Goal: Information Seeking & Learning: Learn about a topic

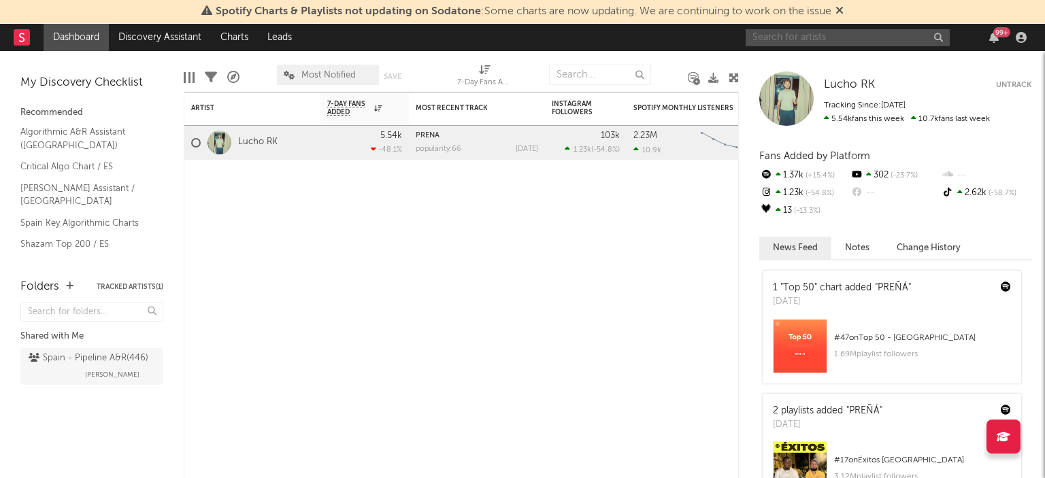
click at [865, 43] on input "text" at bounding box center [848, 37] width 204 height 17
type input "gloosito"
click at [820, 24] on div "gloosito 99 +" at bounding box center [889, 37] width 286 height 27
click at [814, 31] on input "gloosito" at bounding box center [848, 37] width 204 height 17
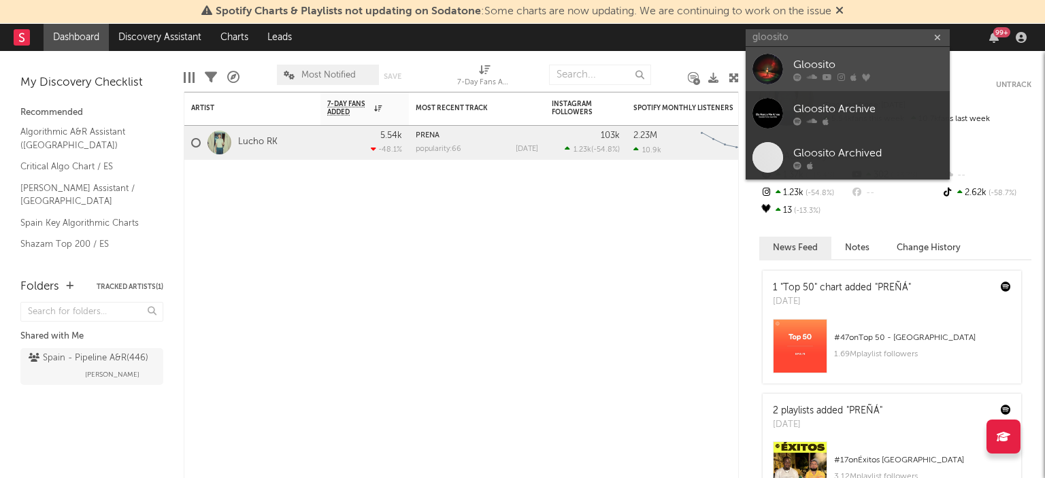
click at [794, 60] on div "Gloosito" at bounding box center [868, 64] width 150 height 16
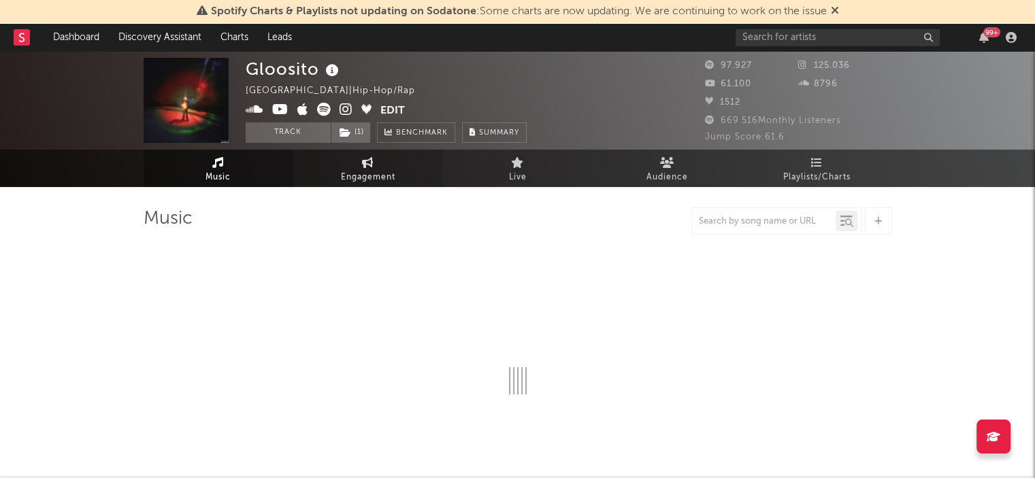
select select "6m"
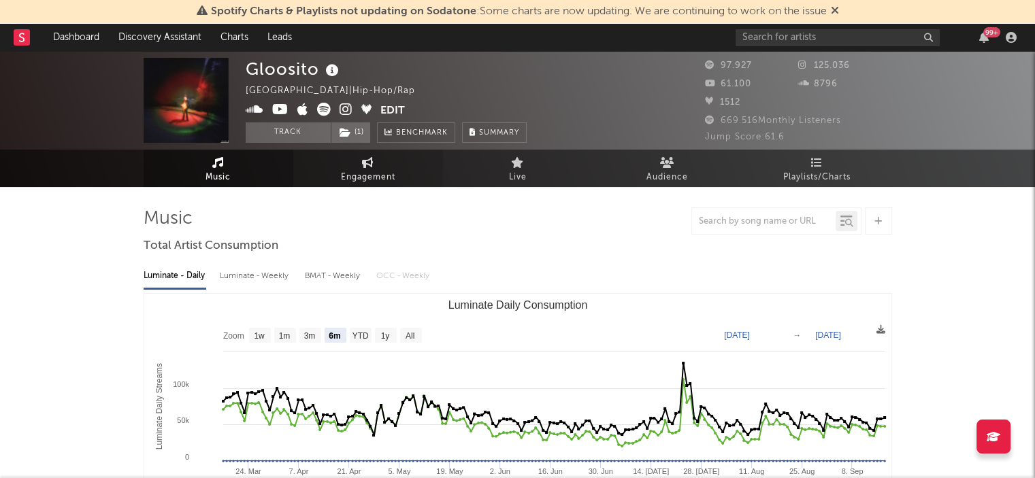
click at [363, 165] on icon at bounding box center [368, 162] width 12 height 11
select select "1w"
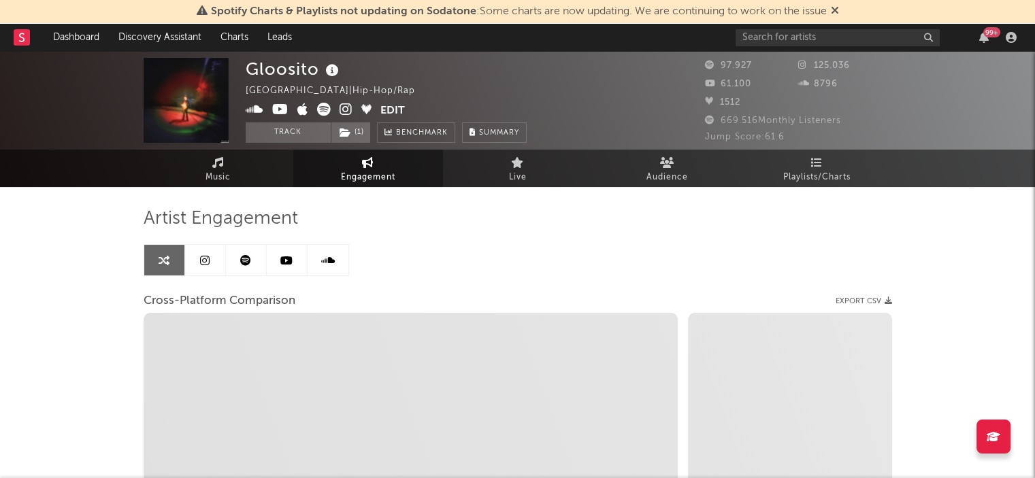
click at [293, 255] on link at bounding box center [287, 260] width 41 height 31
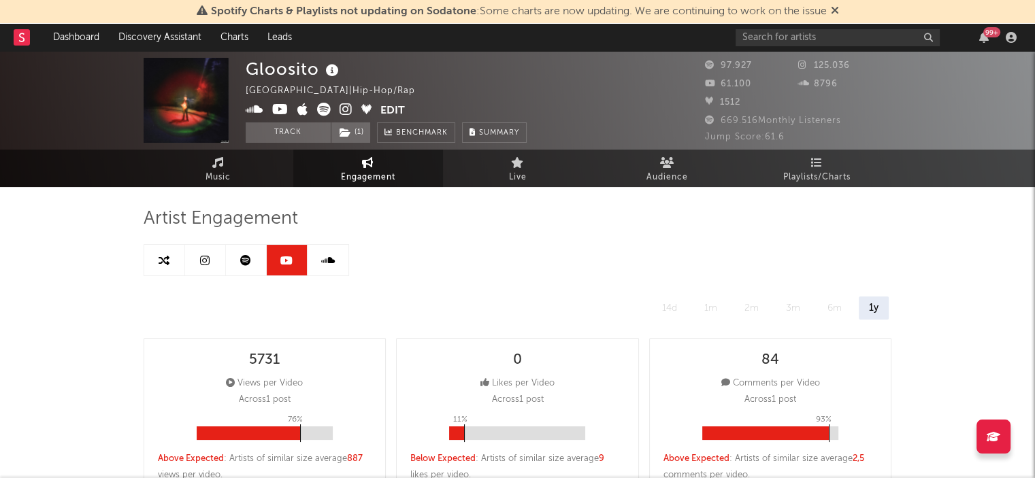
select select "6m"
click at [694, 168] on link "Audience" at bounding box center [668, 168] width 150 height 37
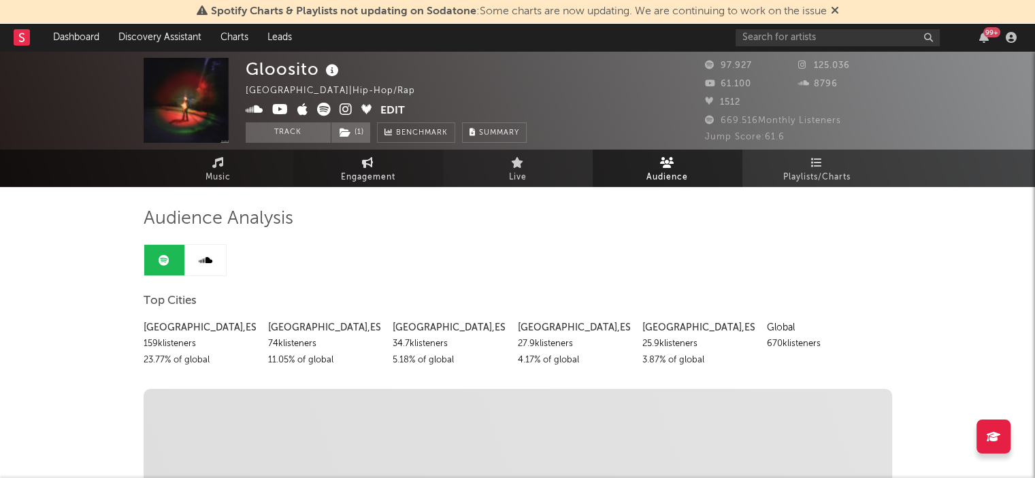
click at [346, 162] on link "Engagement" at bounding box center [368, 168] width 150 height 37
select select "1w"
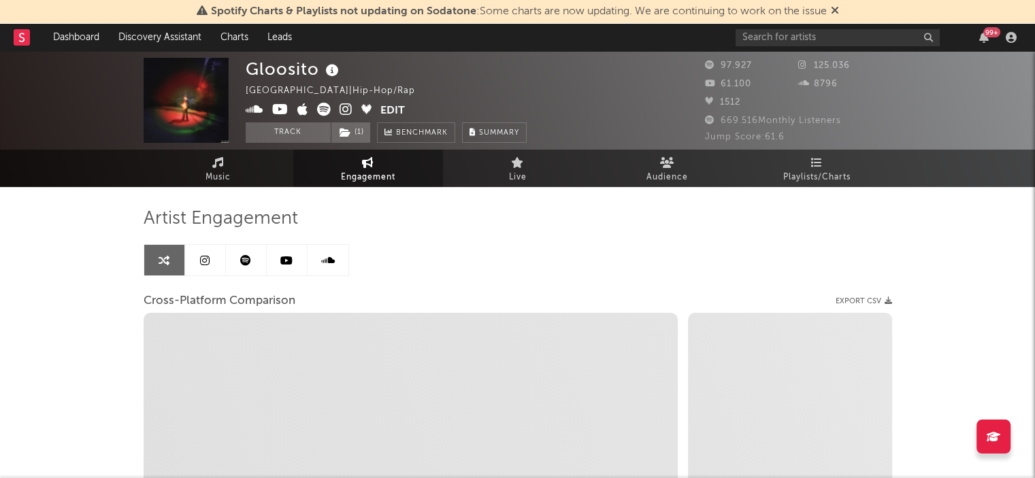
click at [268, 259] on link at bounding box center [287, 260] width 41 height 31
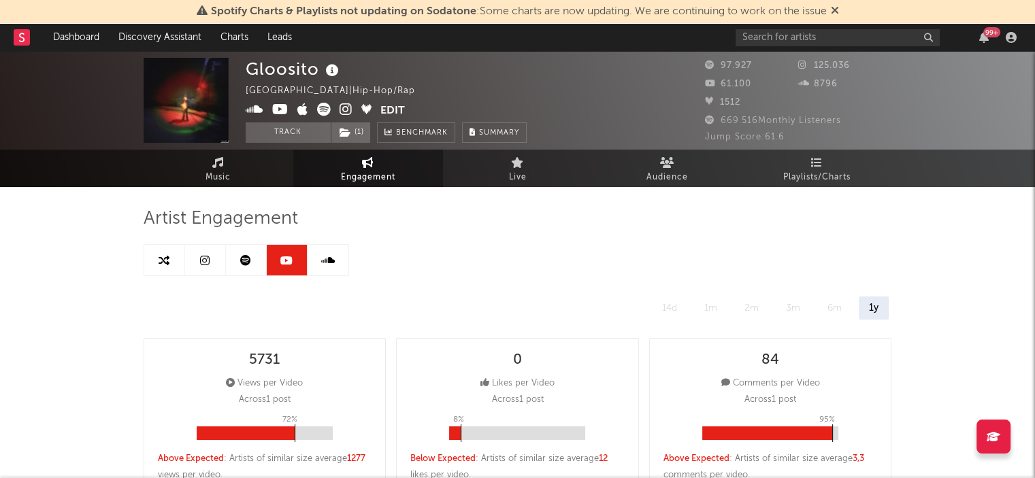
select select "6m"
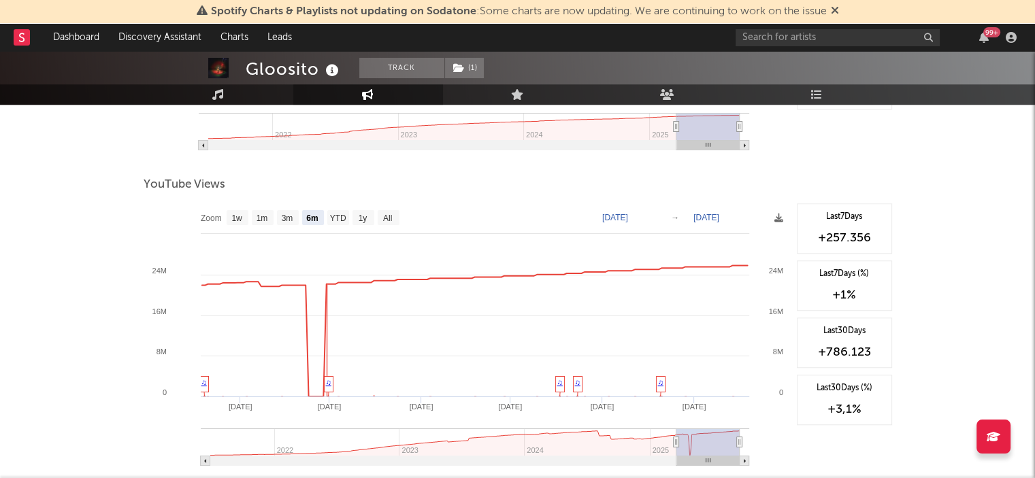
scroll to position [1021, 0]
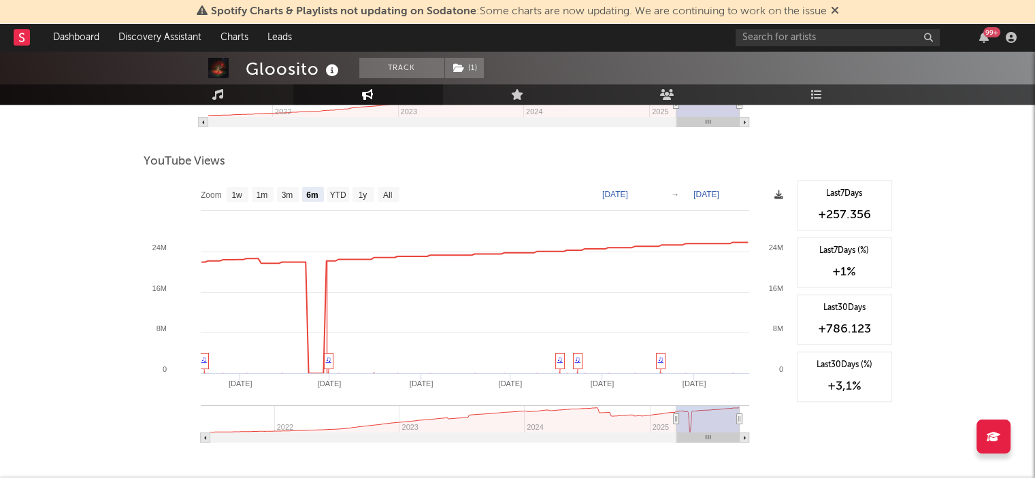
click at [778, 195] on icon at bounding box center [778, 195] width 9 height 9
click at [787, 177] on div at bounding box center [518, 176] width 748 height 7
click at [384, 195] on text "All" at bounding box center [386, 196] width 9 height 10
select select "All"
type input "[DATE]"
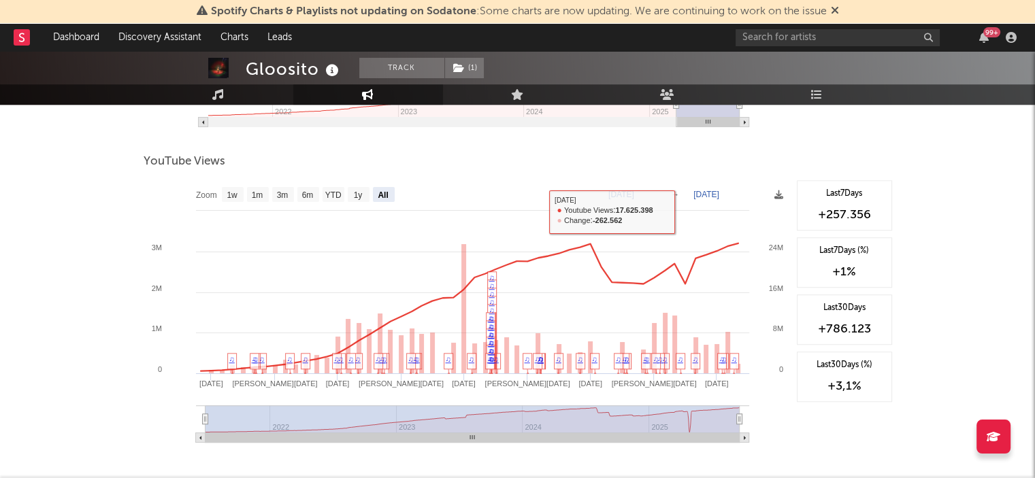
click at [765, 198] on rect at bounding box center [467, 316] width 646 height 272
click at [771, 195] on rect at bounding box center [467, 316] width 646 height 272
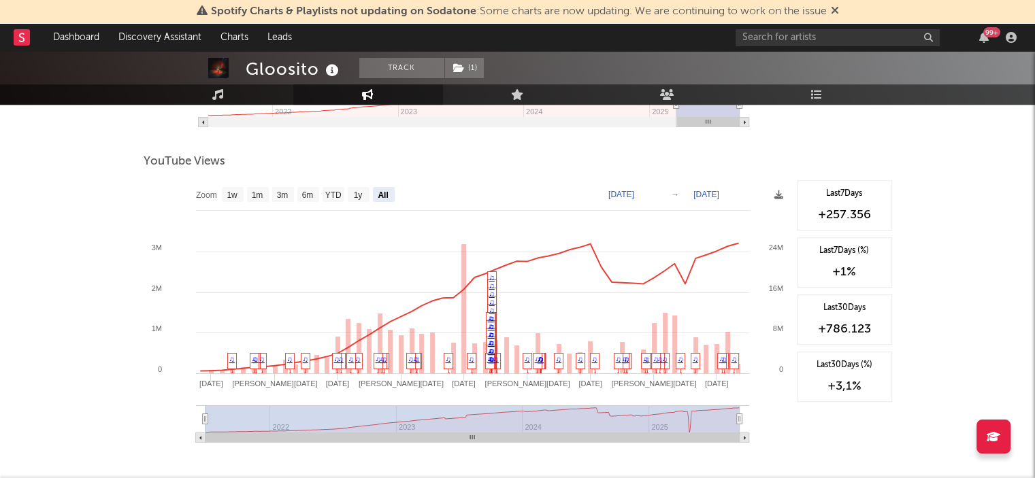
click at [772, 195] on rect at bounding box center [467, 316] width 646 height 272
click at [776, 193] on icon at bounding box center [778, 195] width 9 height 9
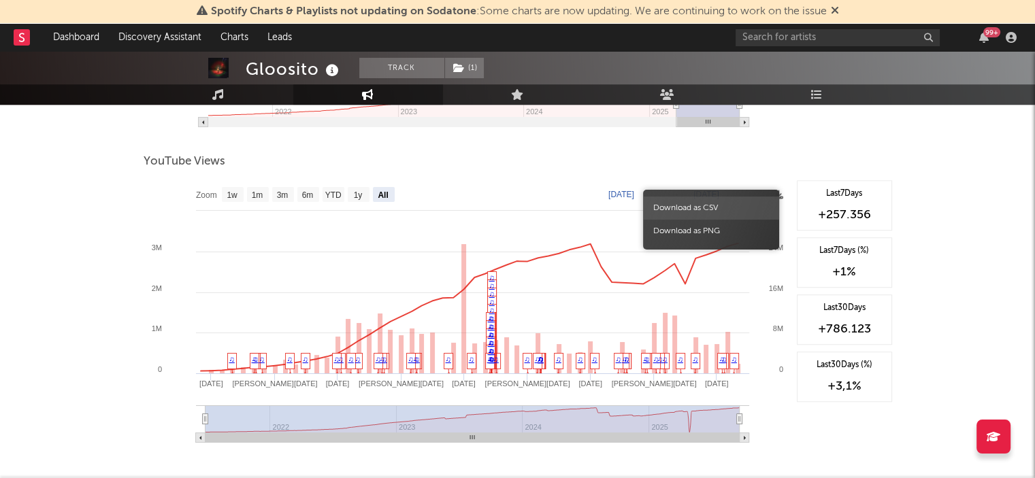
click at [701, 210] on span "Download as CSV" at bounding box center [711, 208] width 136 height 23
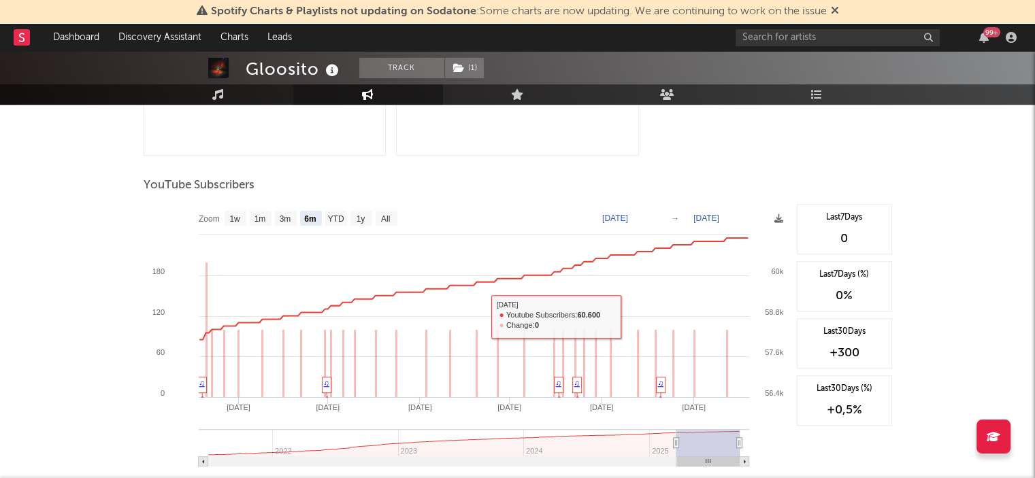
scroll to position [613, 0]
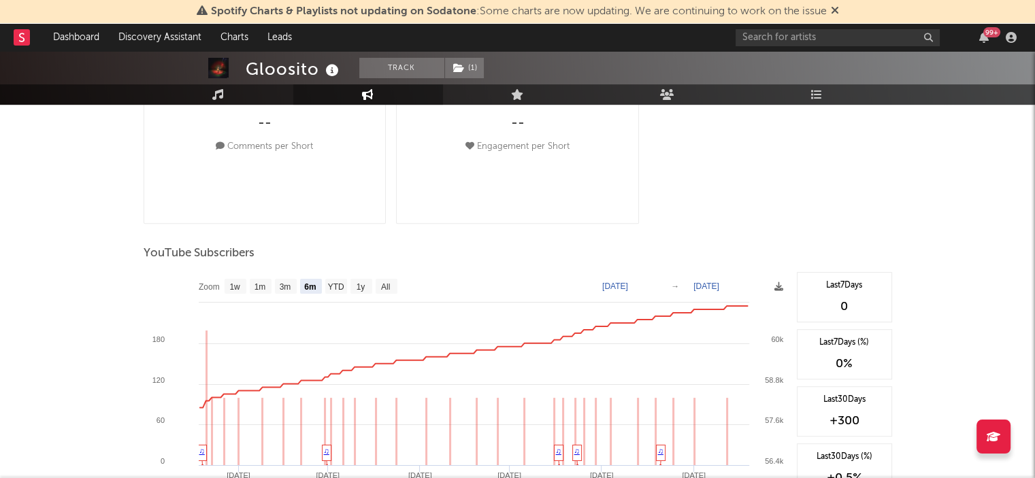
click at [382, 276] on rect at bounding box center [467, 408] width 646 height 272
click at [395, 281] on rect at bounding box center [387, 286] width 22 height 15
select select "All"
type input "[DATE]"
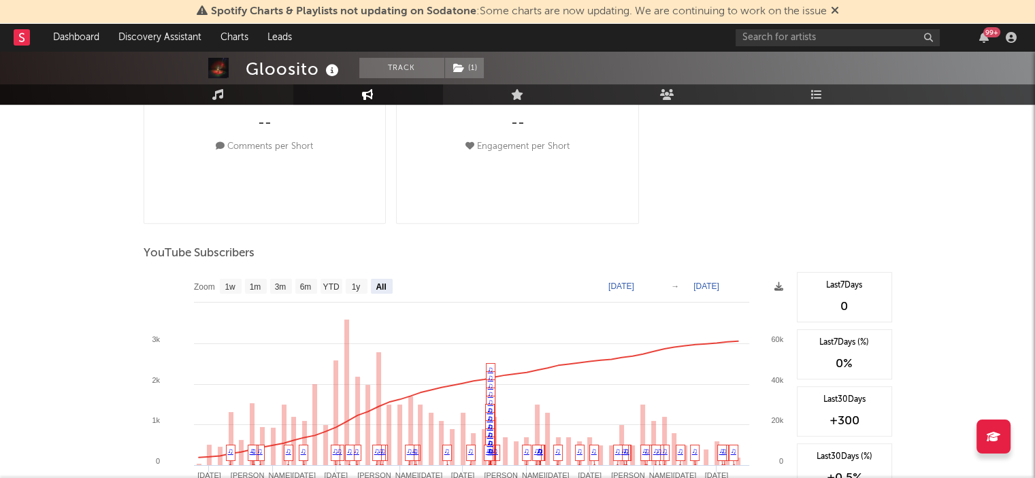
click at [765, 287] on rect at bounding box center [467, 408] width 646 height 272
click at [772, 286] on rect at bounding box center [467, 408] width 646 height 272
click at [779, 286] on icon at bounding box center [778, 286] width 9 height 9
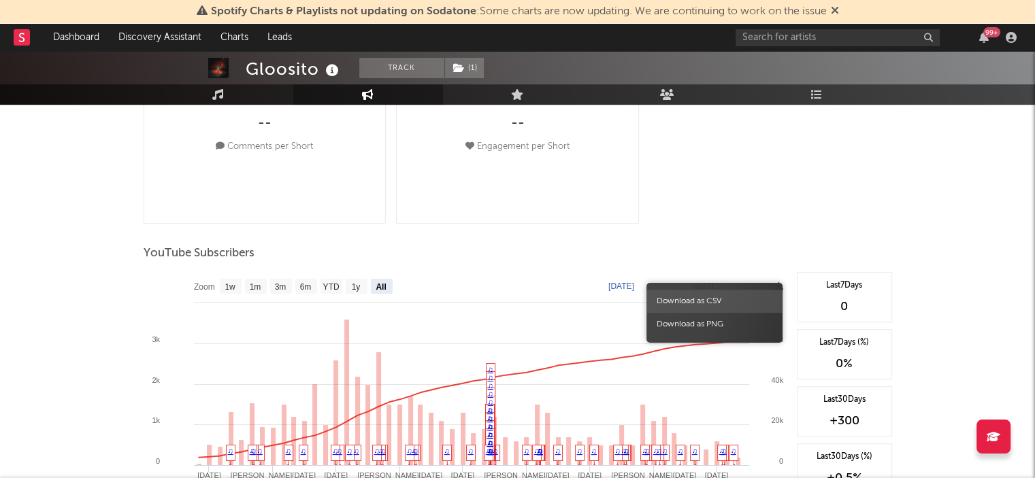
click at [710, 301] on span "Download as CSV" at bounding box center [714, 301] width 136 height 23
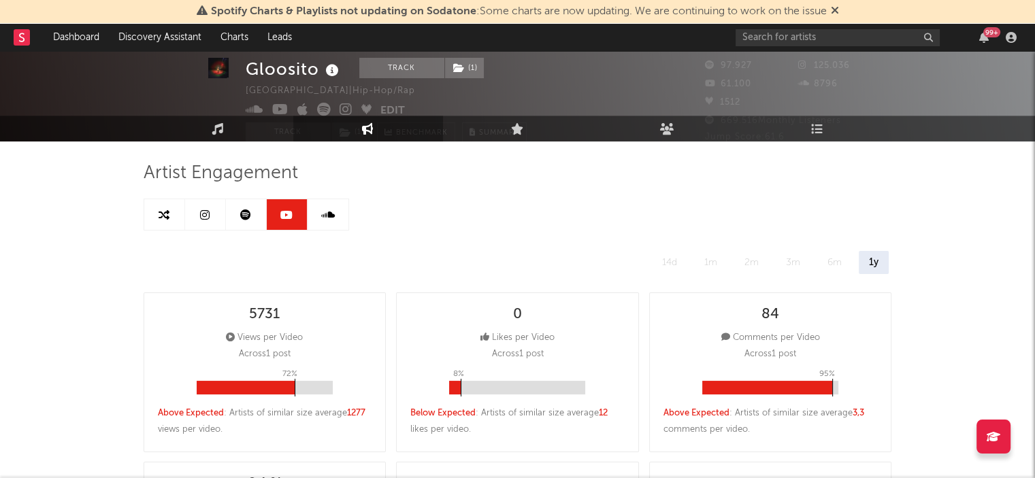
scroll to position [0, 0]
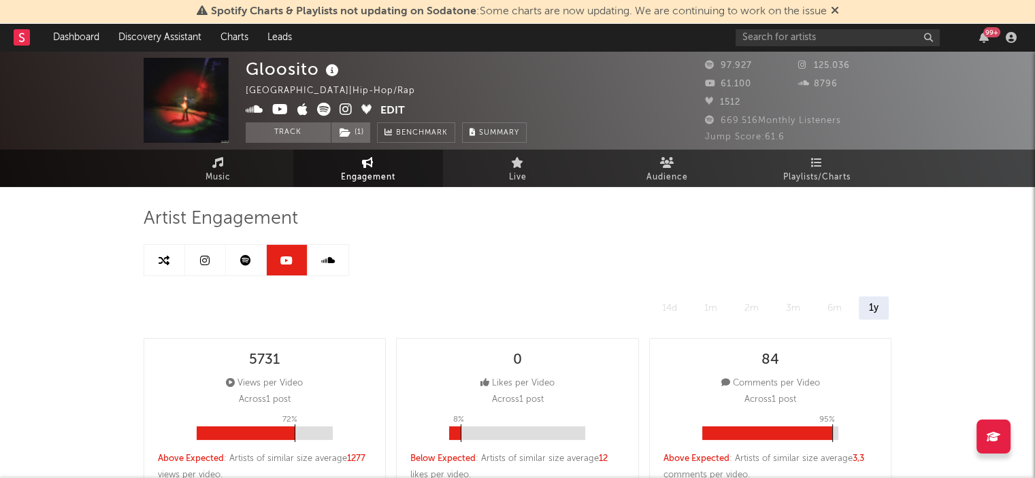
click at [193, 249] on link at bounding box center [205, 260] width 41 height 31
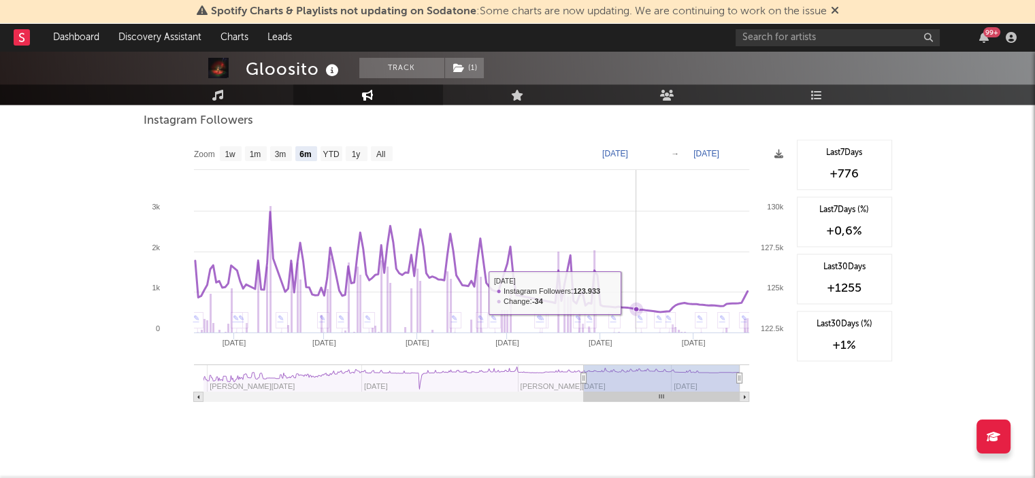
scroll to position [2041, 0]
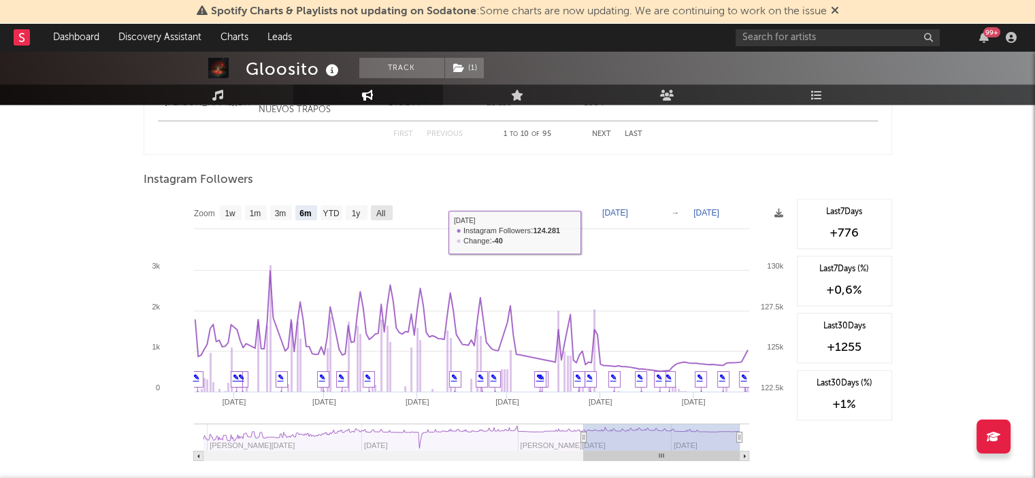
click at [389, 206] on rect at bounding box center [382, 212] width 22 height 15
select select "All"
type input "[DATE]"
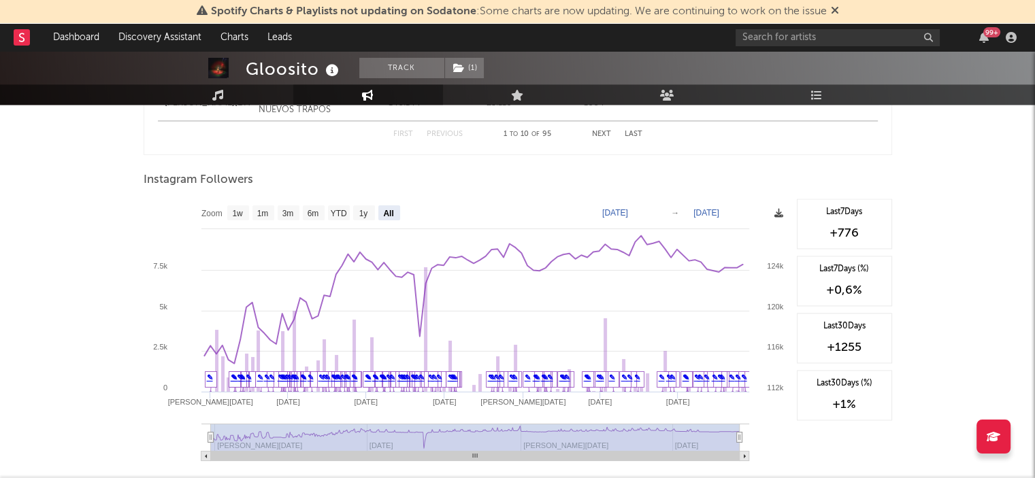
click at [774, 210] on icon at bounding box center [778, 213] width 9 height 9
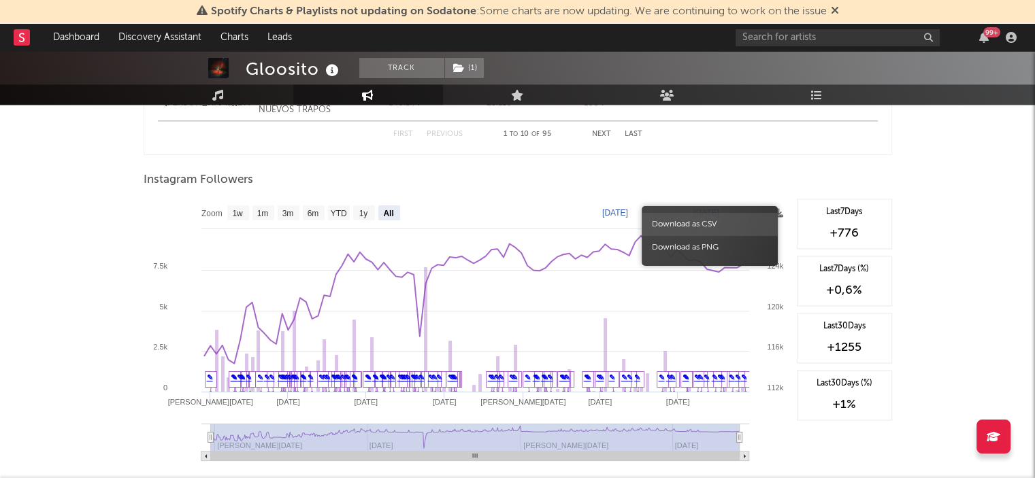
click at [724, 221] on span "Download as CSV" at bounding box center [710, 224] width 136 height 23
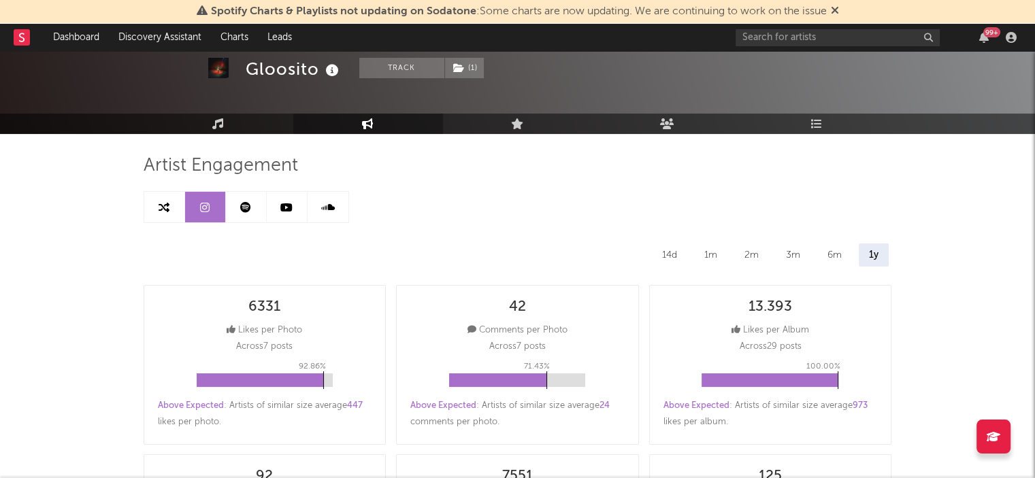
scroll to position [0, 0]
